Goal: Check status: Check status

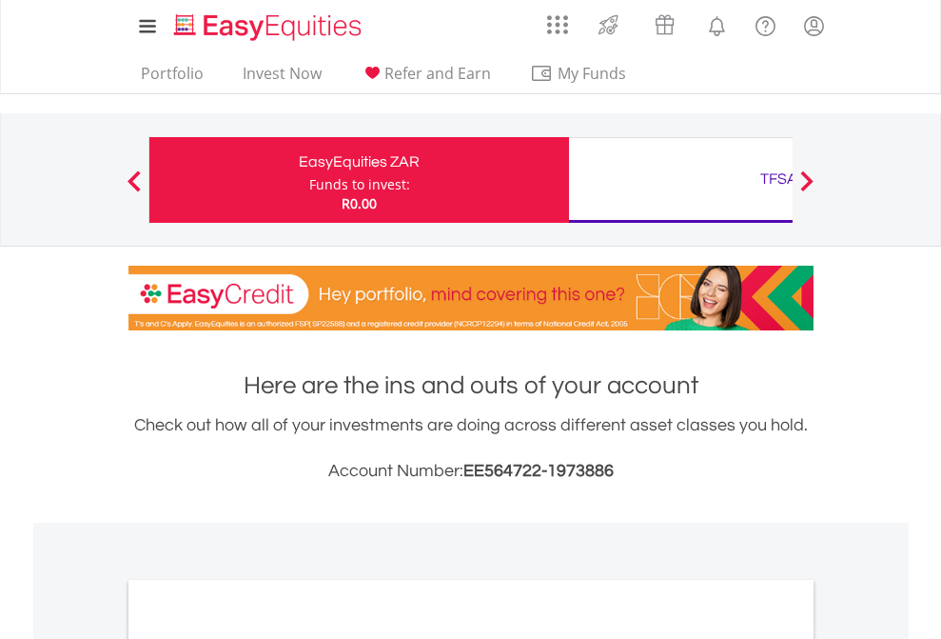
click at [309, 180] on div "Funds to invest:" at bounding box center [359, 184] width 101 height 19
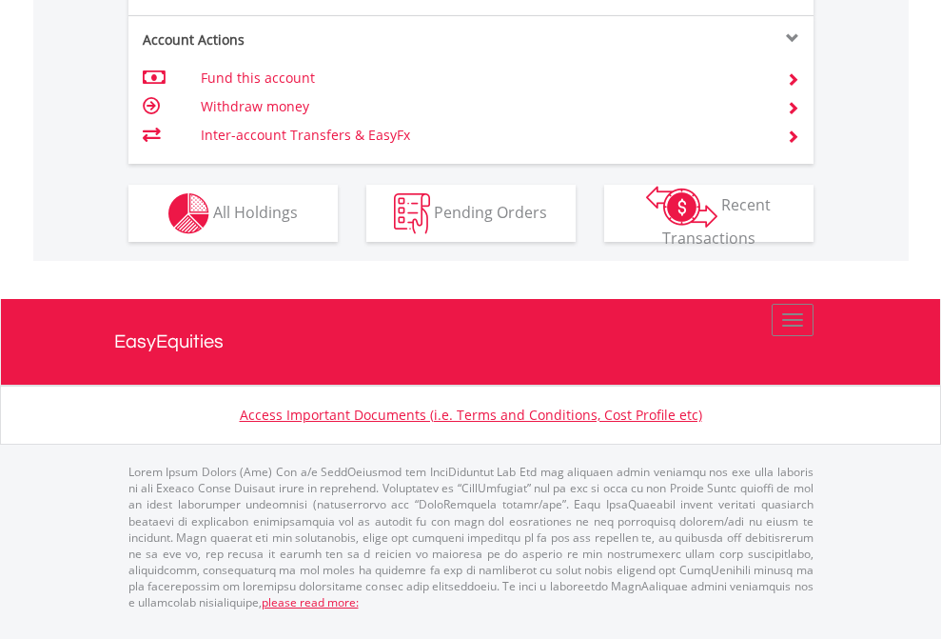
scroll to position [1825, 0]
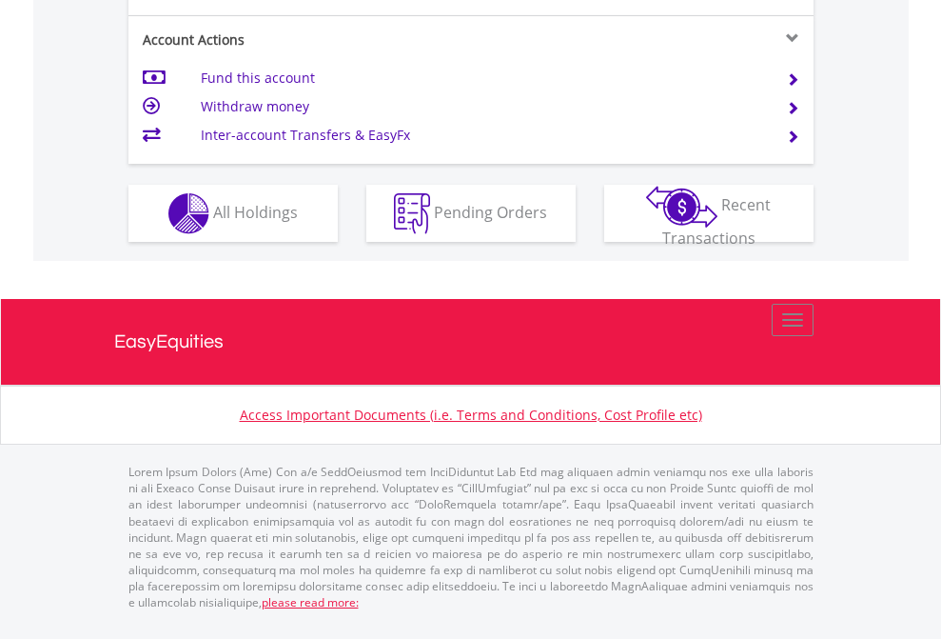
scroll to position [1786, 0]
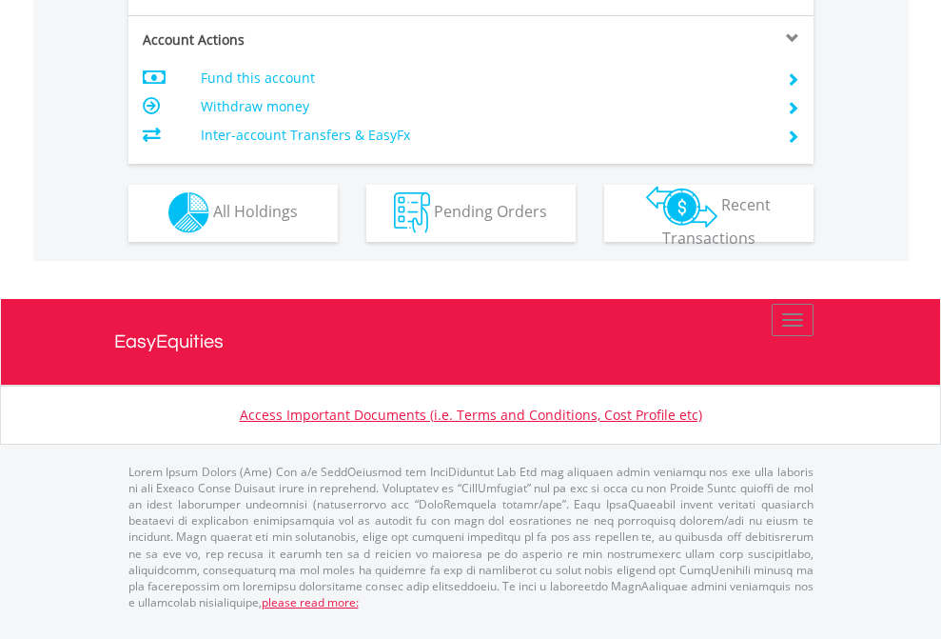
scroll to position [1780, 0]
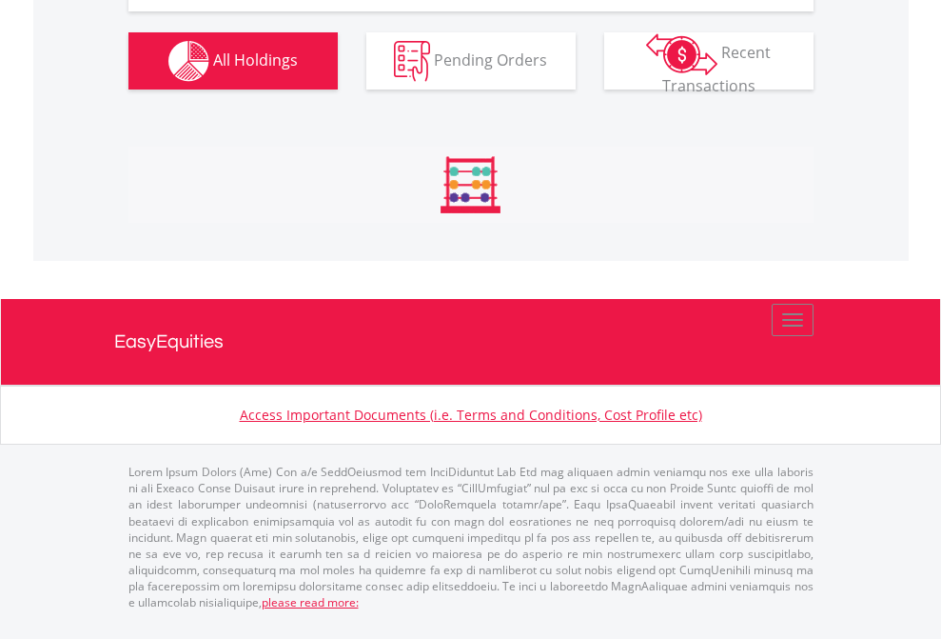
scroll to position [1929, 0]
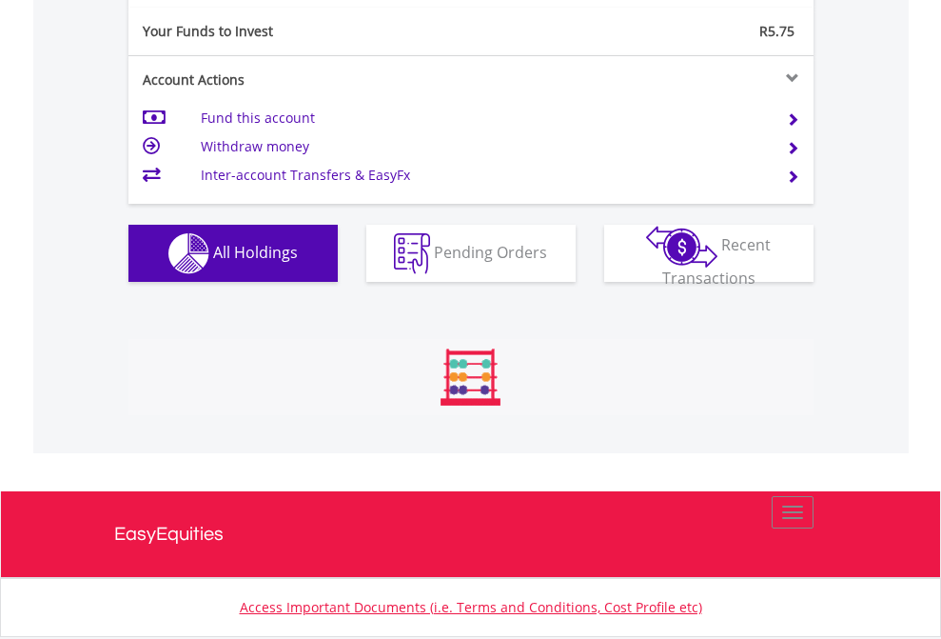
scroll to position [1891, 0]
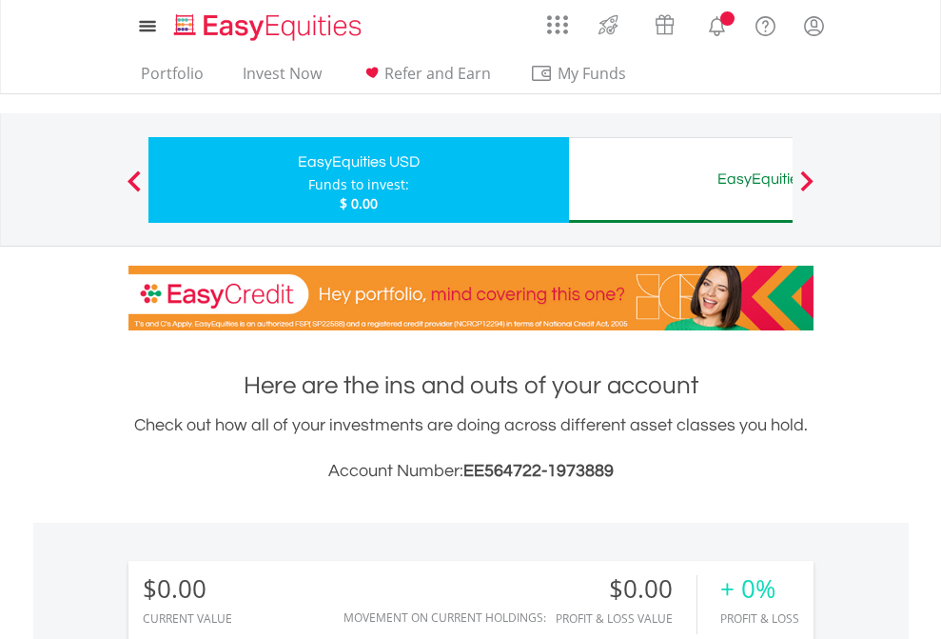
scroll to position [183, 299]
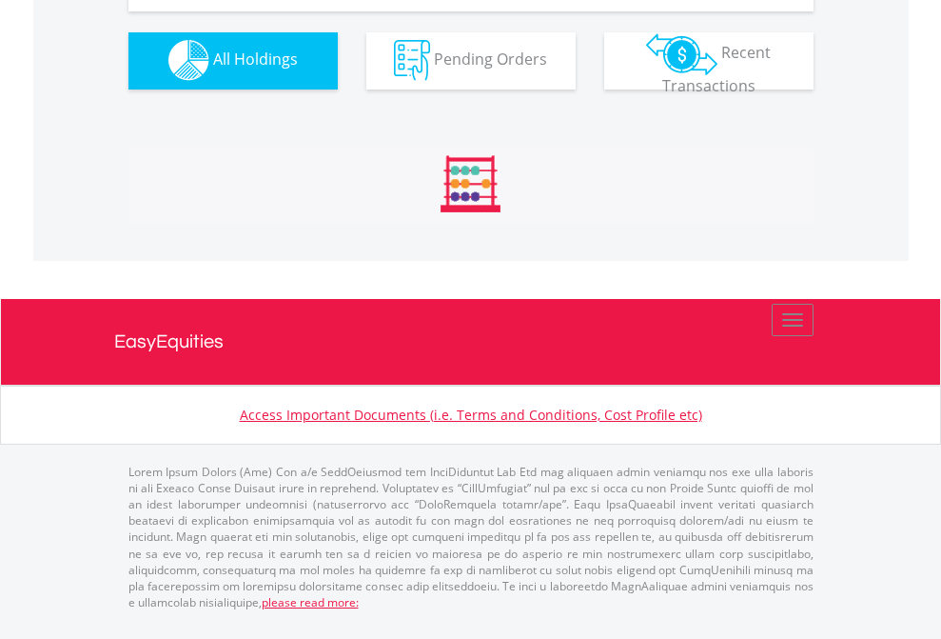
scroll to position [1884, 0]
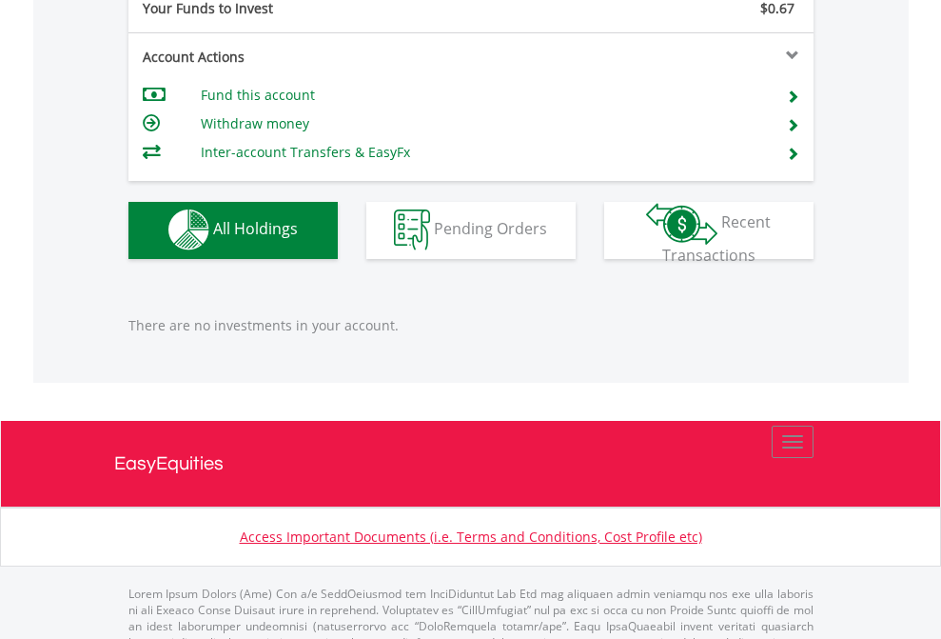
scroll to position [1884, 0]
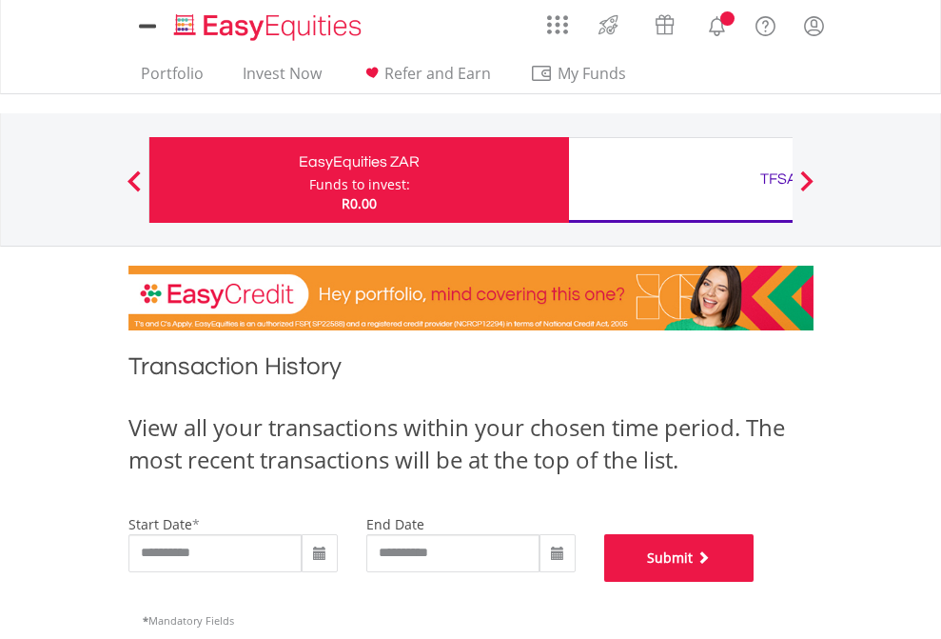
click at [755, 582] on button "Submit" at bounding box center [679, 558] width 150 height 48
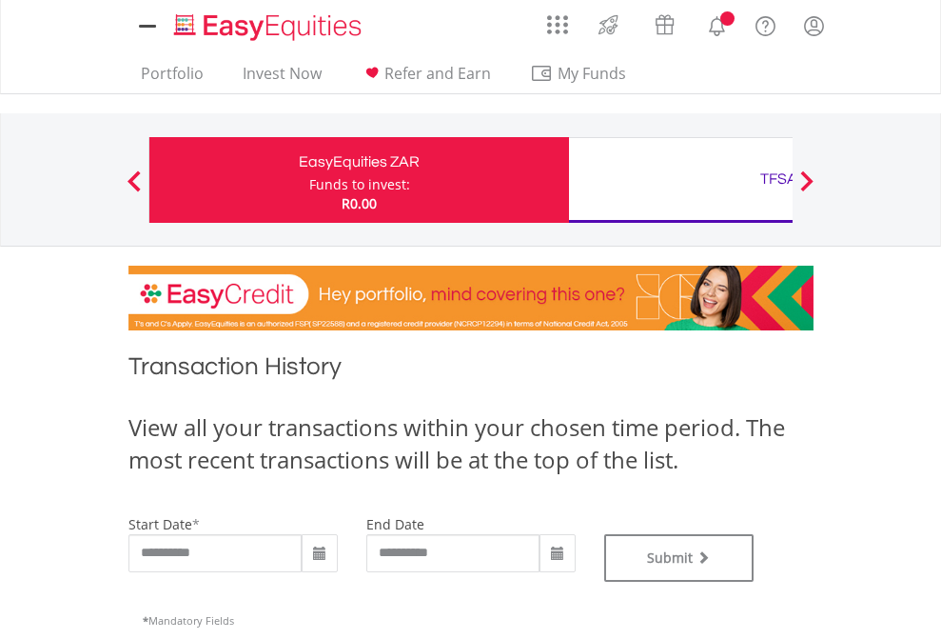
click at [681, 180] on div "TFSA" at bounding box center [779, 179] width 397 height 27
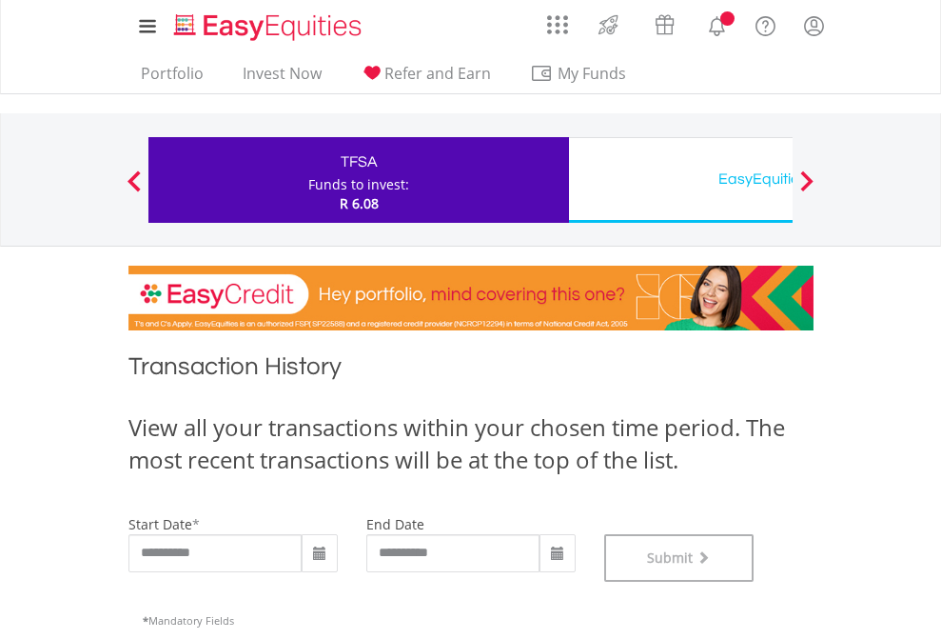
scroll to position [772, 0]
click at [681, 180] on div "EasyEquities USD" at bounding box center [779, 179] width 397 height 27
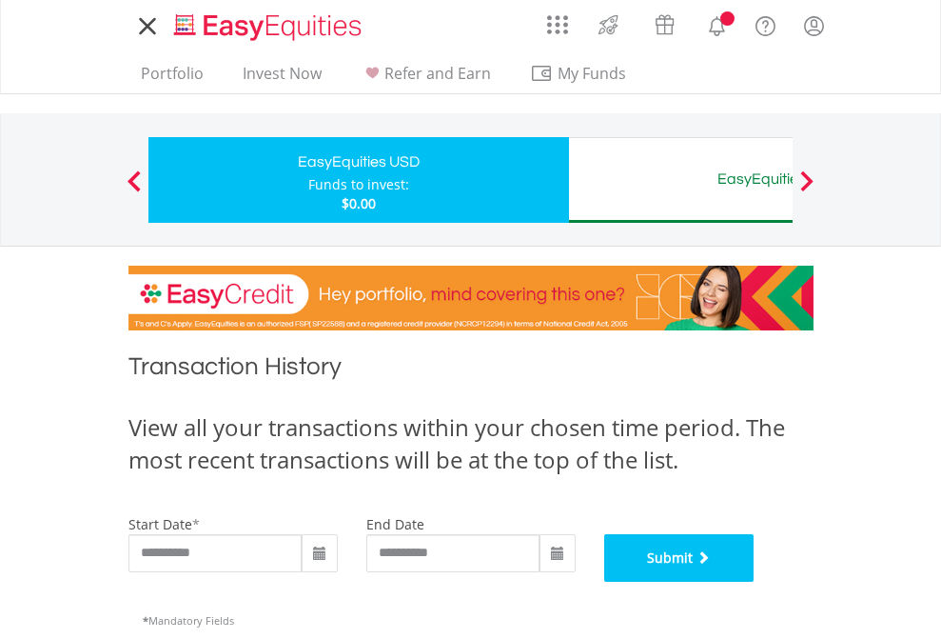
click at [755, 582] on button "Submit" at bounding box center [679, 558] width 150 height 48
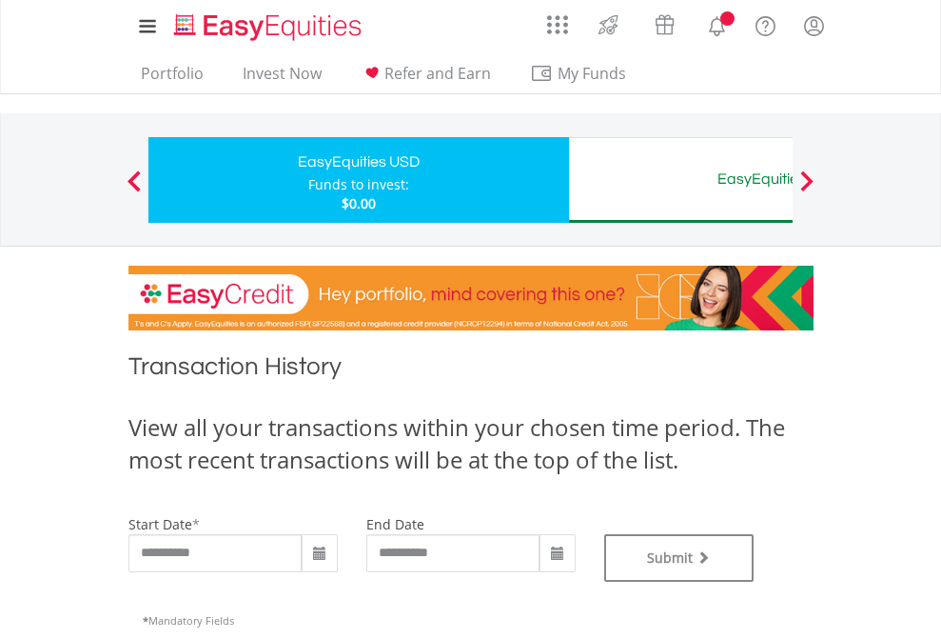
click at [681, 180] on div "EasyEquities AUD" at bounding box center [779, 179] width 397 height 27
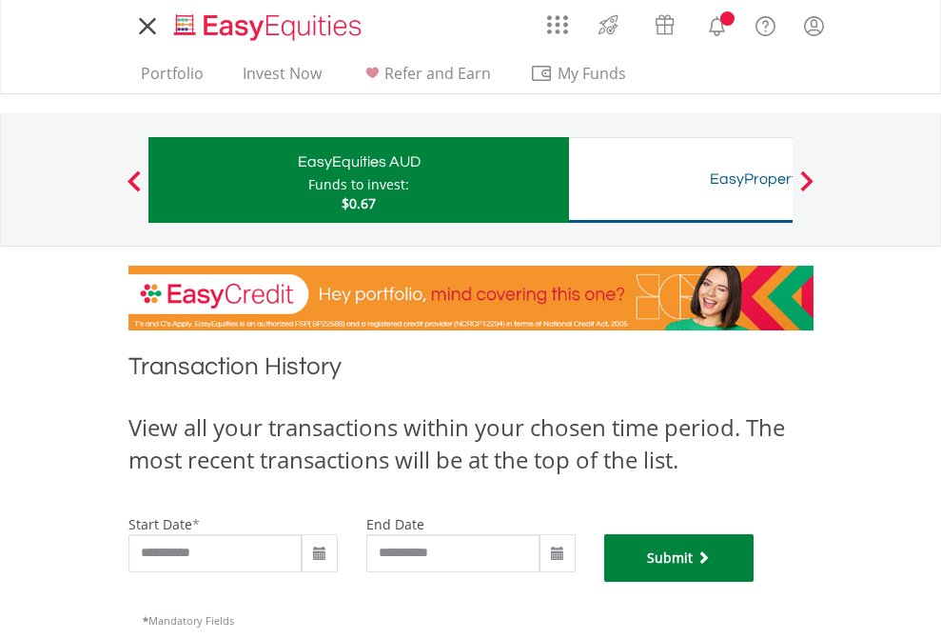
click at [755, 582] on button "Submit" at bounding box center [679, 558] width 150 height 48
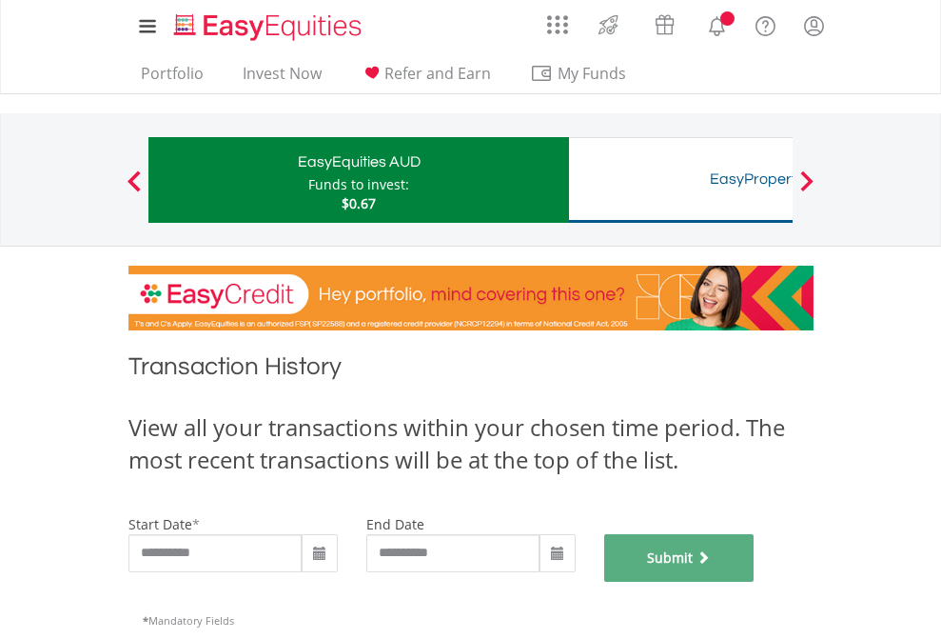
scroll to position [772, 0]
